Goal: Task Accomplishment & Management: Manage account settings

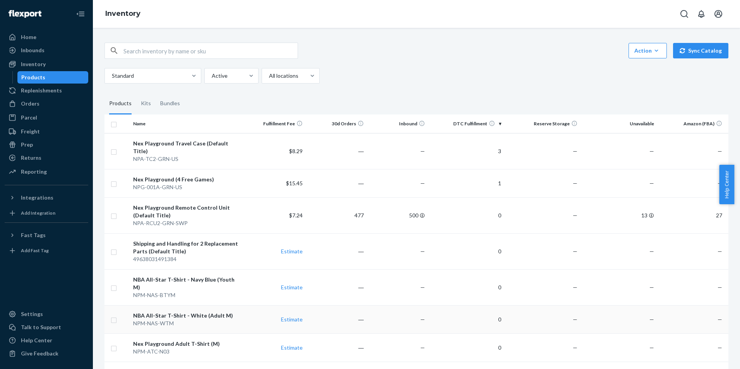
click at [428, 313] on td "0" at bounding box center [466, 319] width 76 height 28
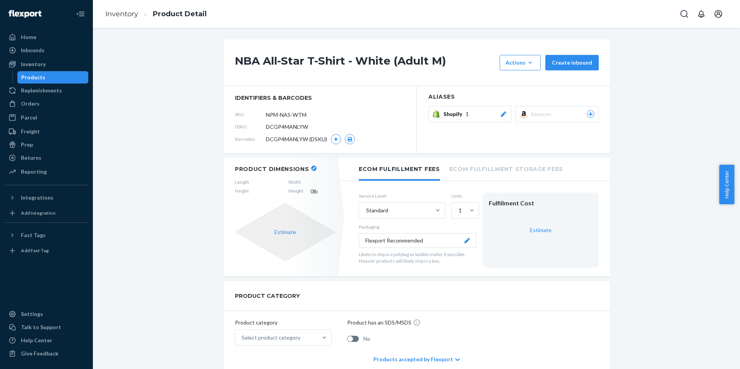
drag, startPoint x: 705, startPoint y: 214, endPoint x: 689, endPoint y: 203, distance: 19.0
click at [55, 55] on div "Inbounds" at bounding box center [46, 50] width 82 height 11
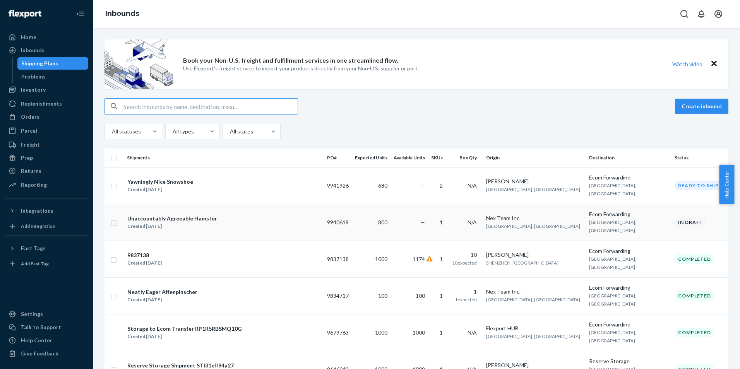
click at [113, 223] on input "checkbox" at bounding box center [114, 222] width 6 height 8
click at [645, 103] on div "Delete" at bounding box center [650, 107] width 26 height 8
checkbox input "false"
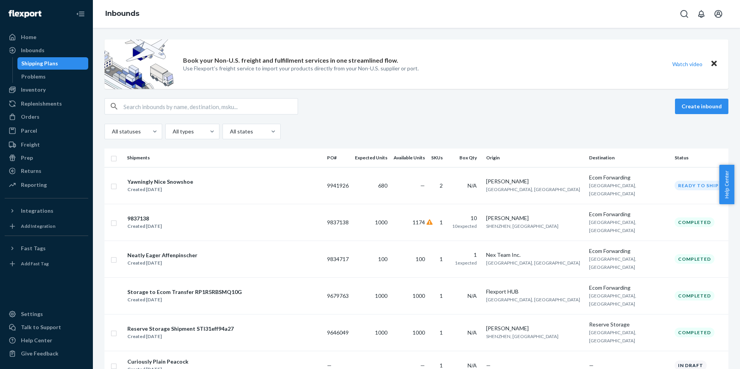
drag, startPoint x: 470, startPoint y: 60, endPoint x: 471, endPoint y: 57, distance: 4.2
click at [470, 58] on div "Book your Non-U.S. freight and fulfillment services in one streamlined flow. Us…" at bounding box center [417, 64] width 624 height 50
click at [369, 79] on div "Book your Non-U.S. freight and fulfillment services in one streamlined flow. Us…" at bounding box center [301, 64] width 236 height 50
